Goal: Navigation & Orientation: Find specific page/section

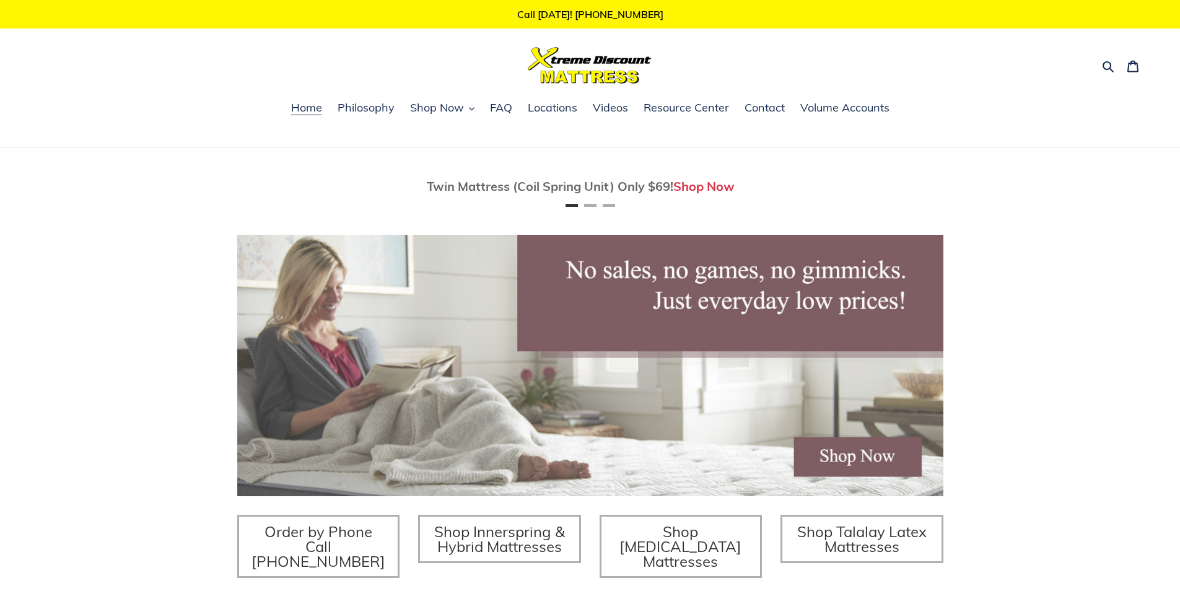
click at [541, 80] on img at bounding box center [590, 65] width 124 height 37
click at [617, 51] on img at bounding box center [590, 65] width 124 height 37
click at [601, 58] on img at bounding box center [590, 65] width 124 height 37
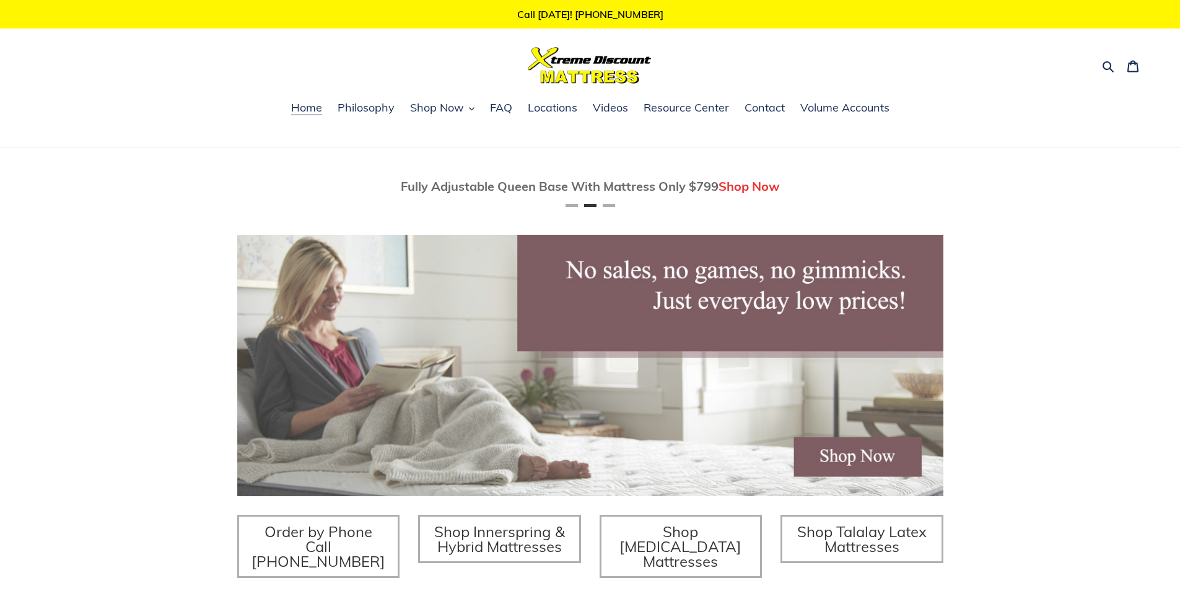
drag, startPoint x: 537, startPoint y: 294, endPoint x: 578, endPoint y: 334, distance: 57.4
click at [607, 51] on img at bounding box center [590, 65] width 124 height 37
click at [317, 106] on div "Call Today! 716-689-5939 Search Cart 0 items Home Philosophy Shop Now Shop Now" at bounding box center [590, 73] width 1180 height 147
click at [616, 56] on div "Search Cart 0 items" at bounding box center [589, 65] width 1111 height 37
click at [630, 58] on img at bounding box center [590, 65] width 124 height 37
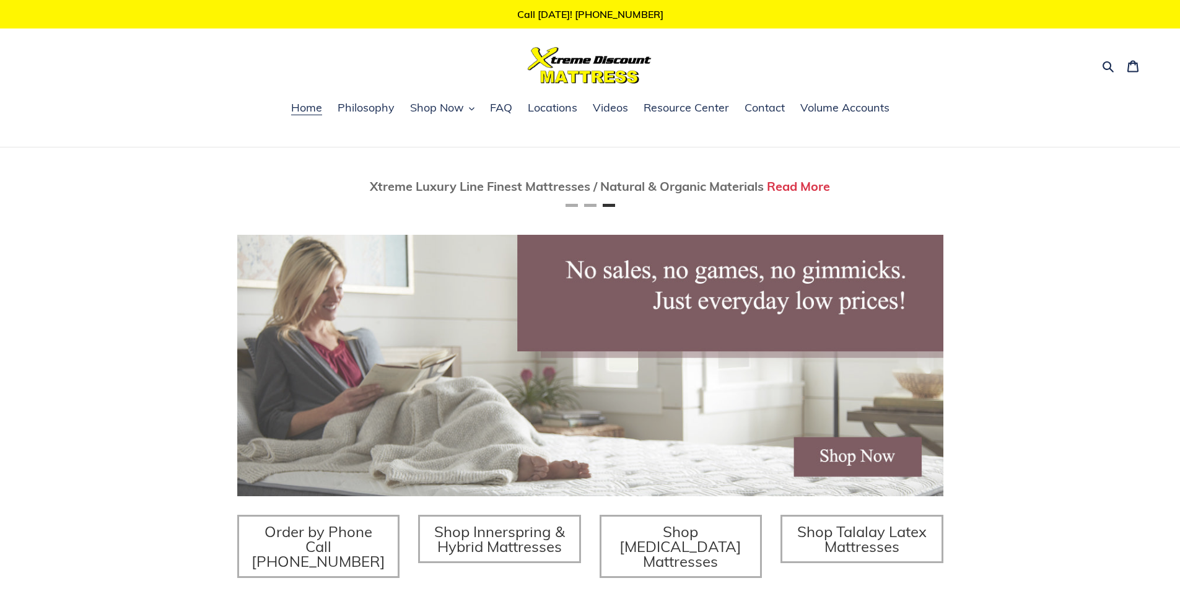
scroll to position [0, 1412]
drag, startPoint x: 632, startPoint y: 80, endPoint x: 638, endPoint y: 84, distance: 8.1
click at [601, 71] on img at bounding box center [590, 65] width 124 height 37
